Goal: Navigation & Orientation: Find specific page/section

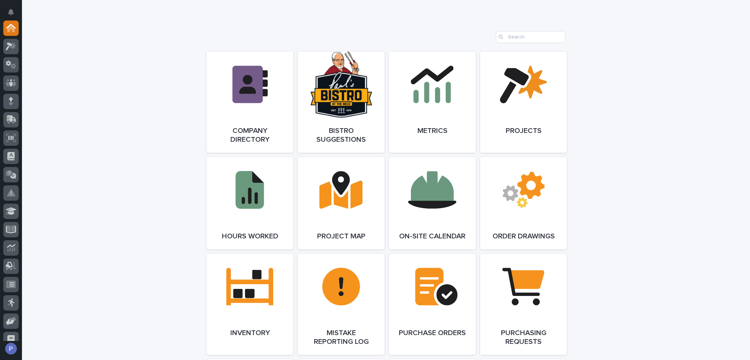
scroll to position [403, 0]
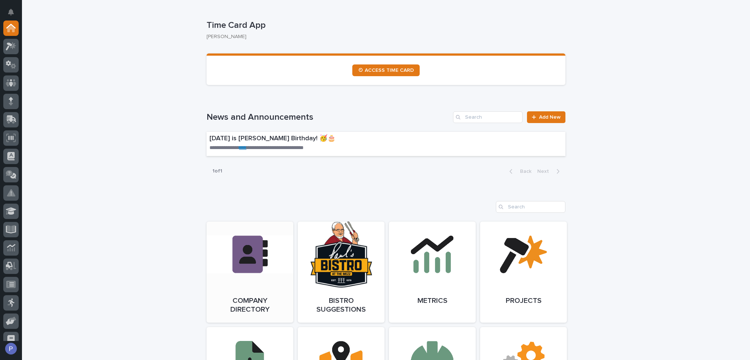
click at [250, 253] on link "Open Link" at bounding box center [250, 272] width 87 height 101
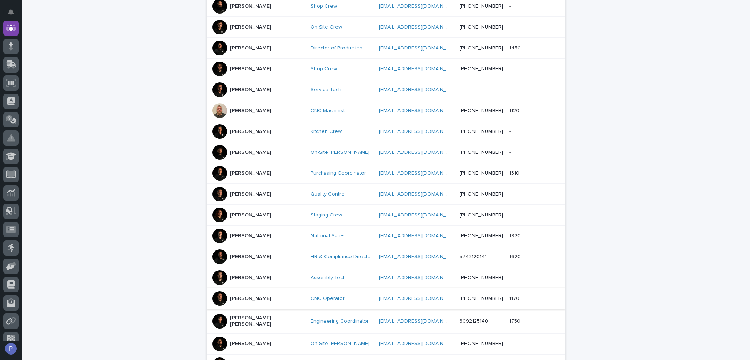
scroll to position [220, 0]
